Goal: Information Seeking & Learning: Learn about a topic

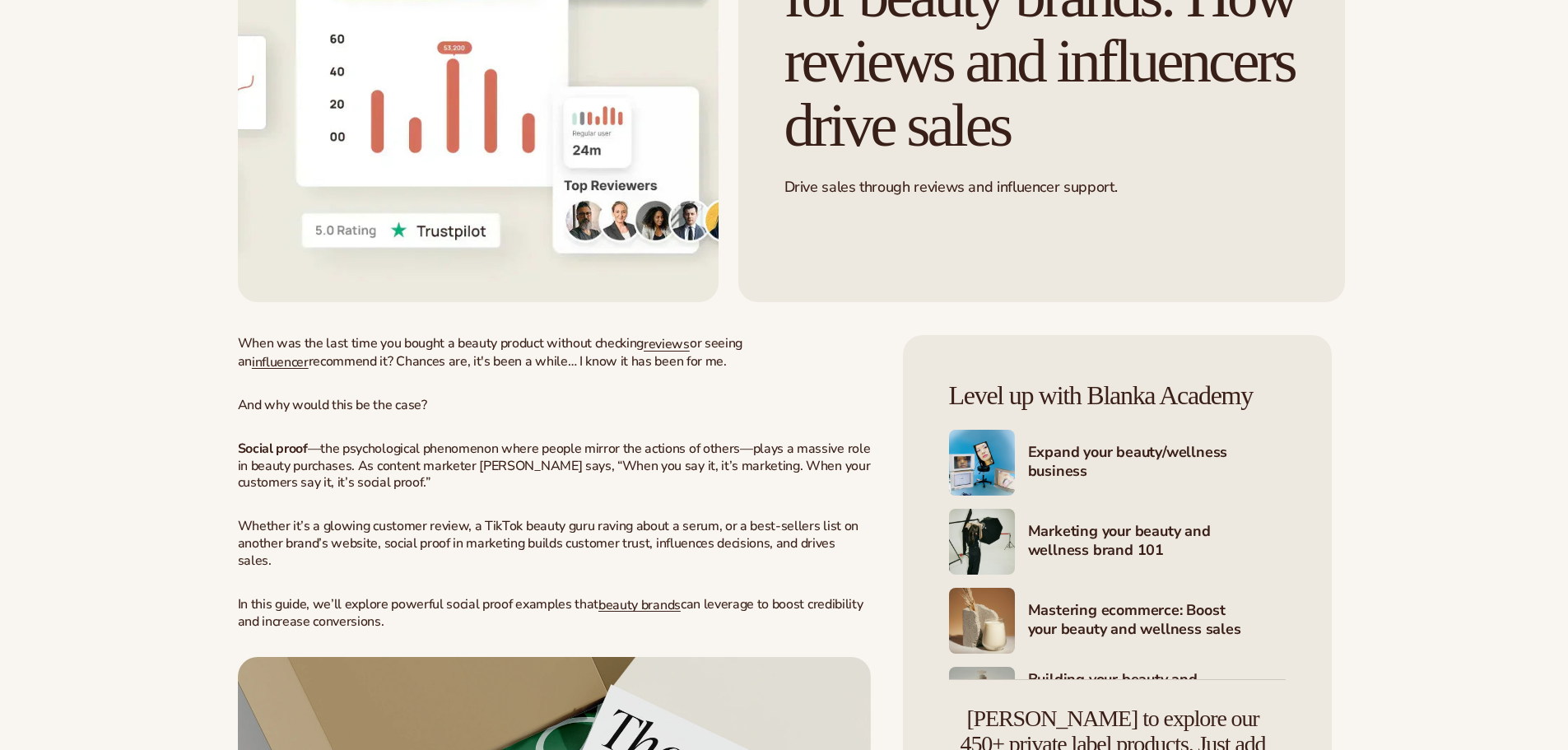
scroll to position [576, 0]
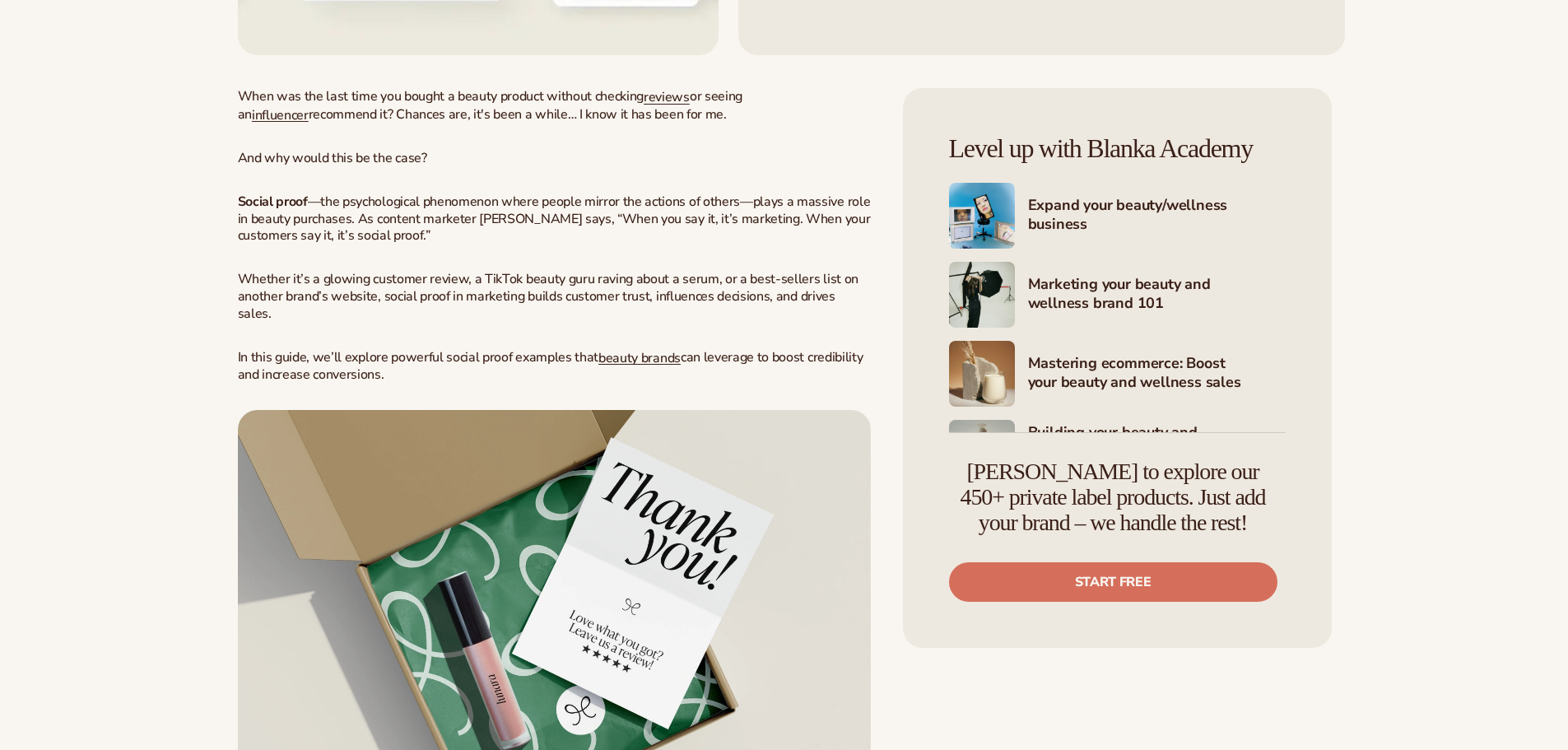
click at [672, 245] on p "Social proof —the psychological phenomenon where people mirror the actions of o…" at bounding box center [554, 219] width 633 height 51
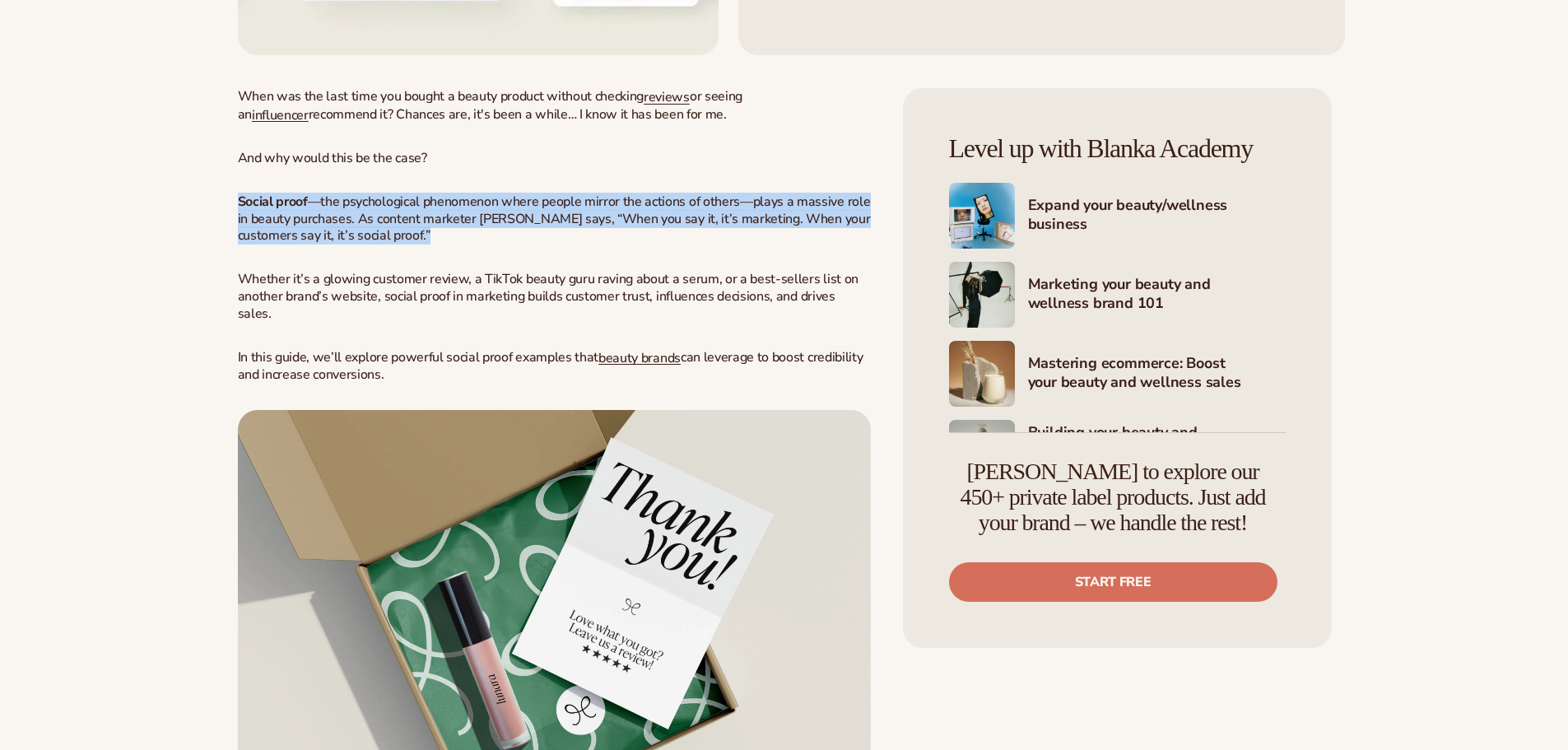
click at [672, 245] on p "Social proof —the psychological phenomenon where people mirror the actions of o…" at bounding box center [554, 219] width 633 height 51
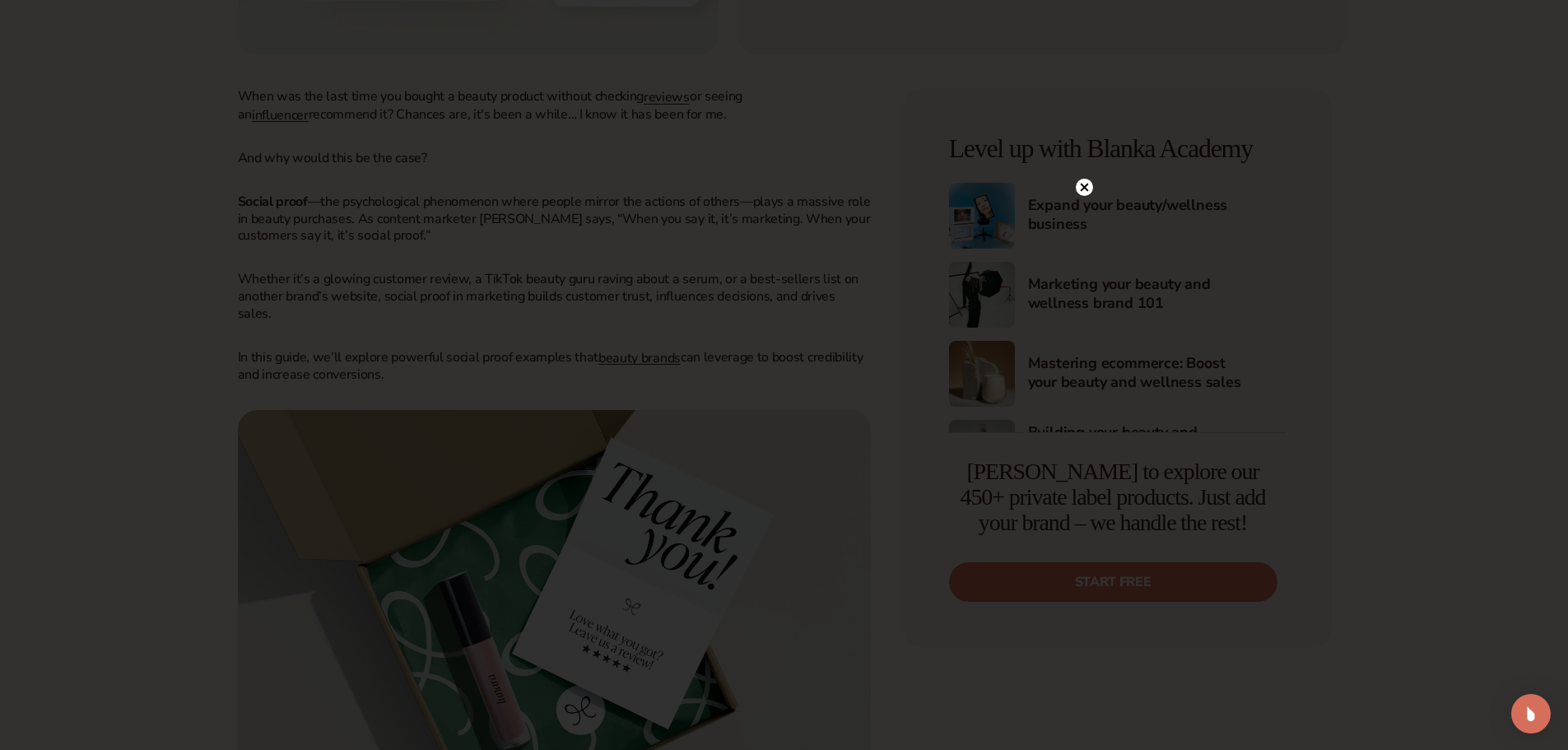
click at [1089, 181] on circle at bounding box center [1085, 188] width 17 height 17
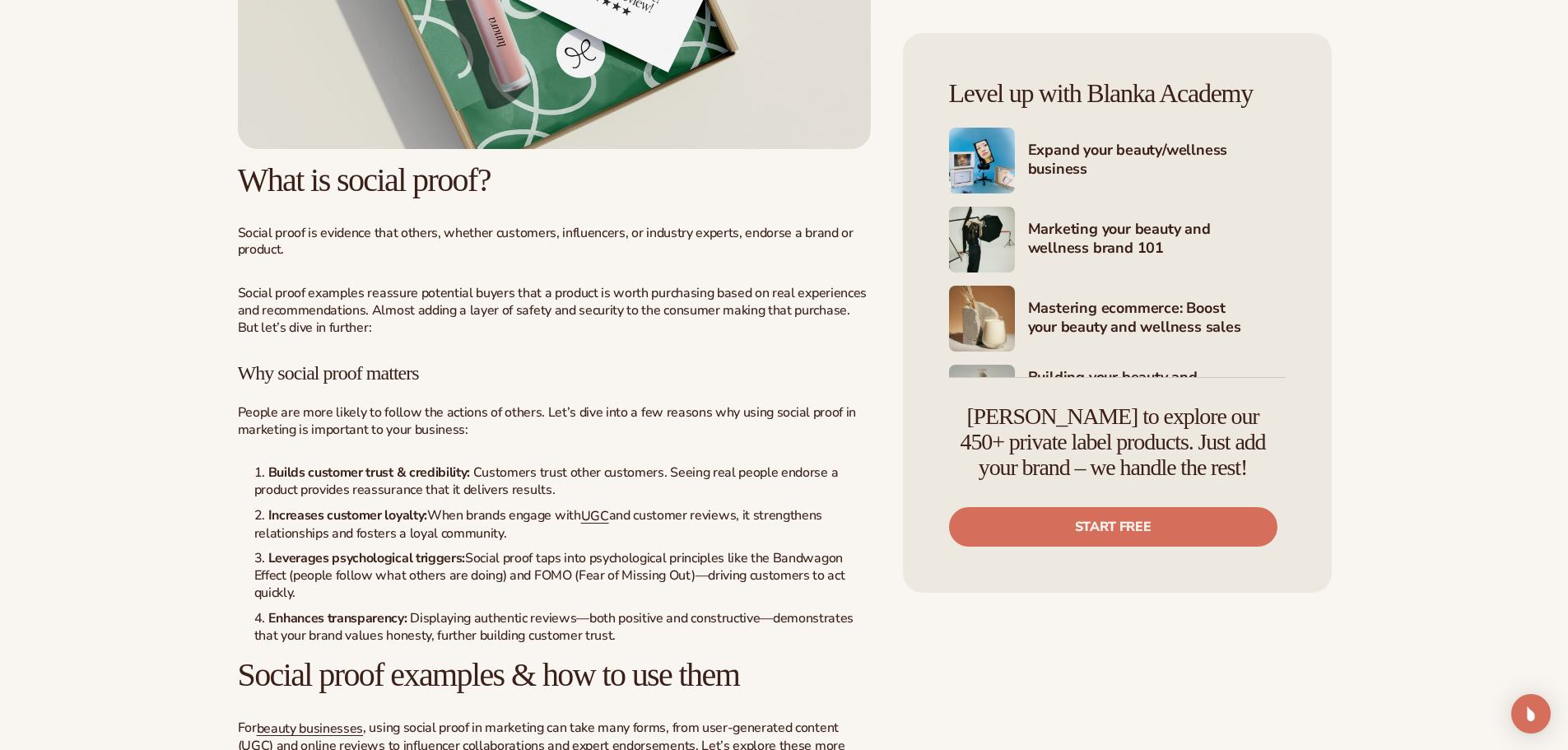
scroll to position [1234, 0]
click at [297, 437] on p "People are more likely to follow the actions of others. Let’s dive into a few r…" at bounding box center [554, 420] width 633 height 35
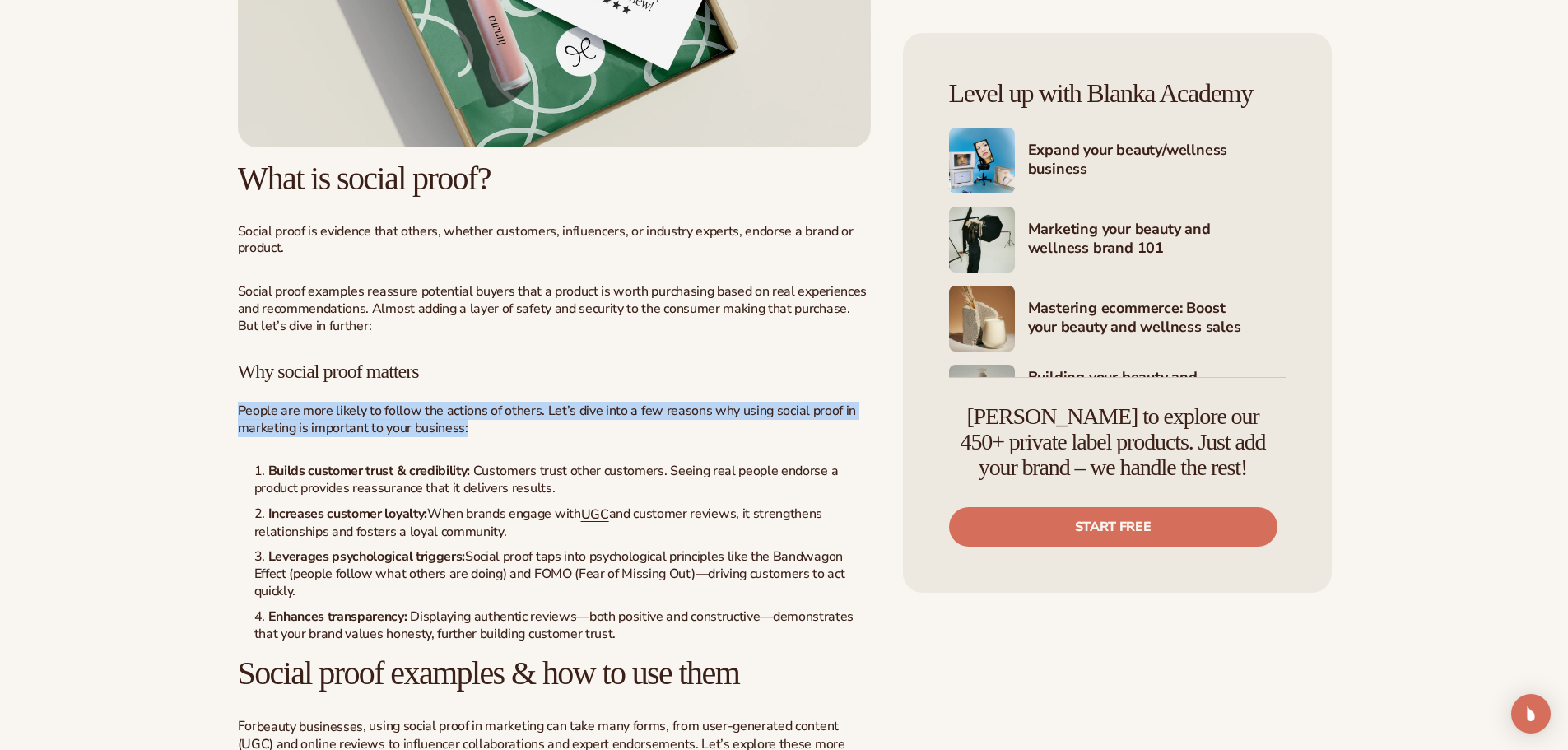
click at [297, 437] on p "People are more likely to follow the actions of others. Let’s dive into a few r…" at bounding box center [554, 420] width 633 height 35
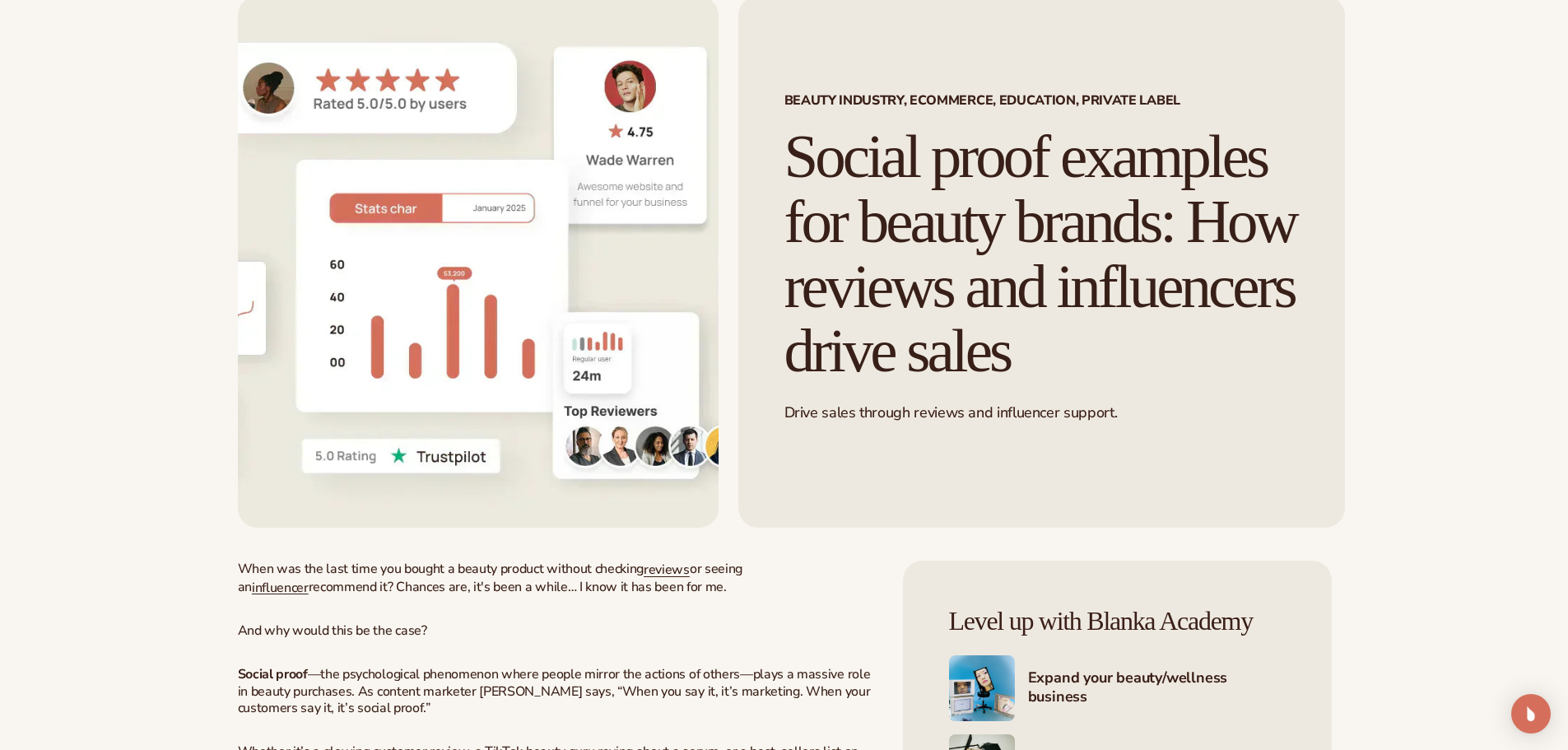
scroll to position [0, 0]
